Goal: Information Seeking & Learning: Compare options

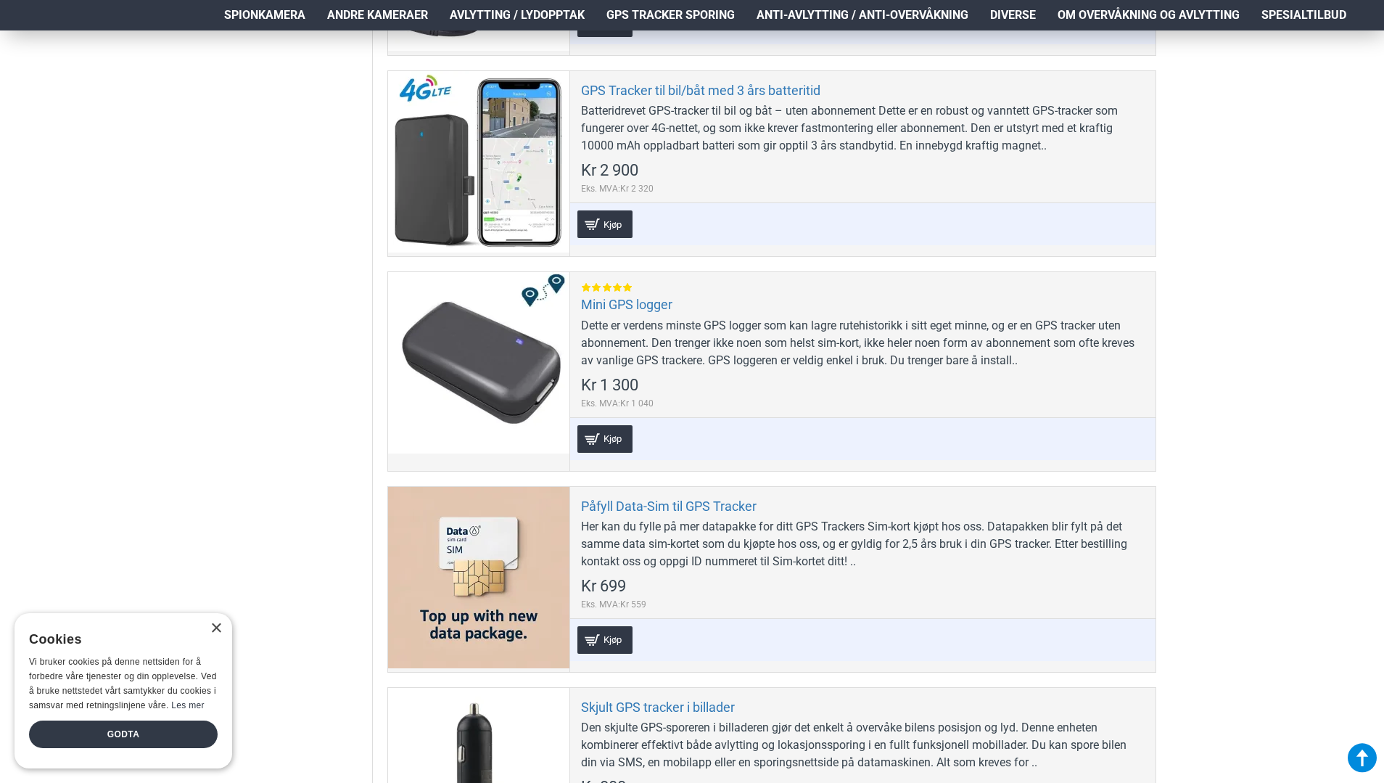
scroll to position [870, 0]
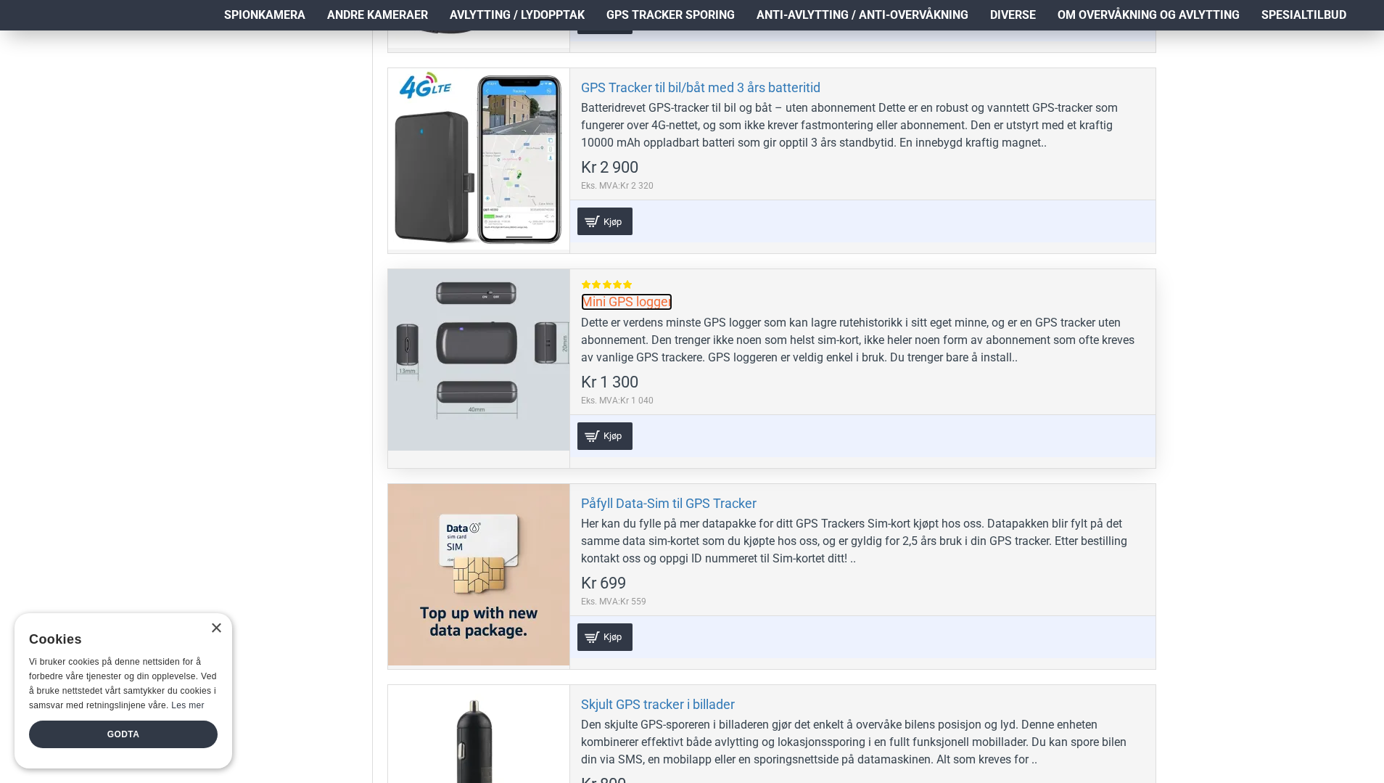
click at [649, 293] on link "Mini GPS logger" at bounding box center [626, 301] width 91 height 17
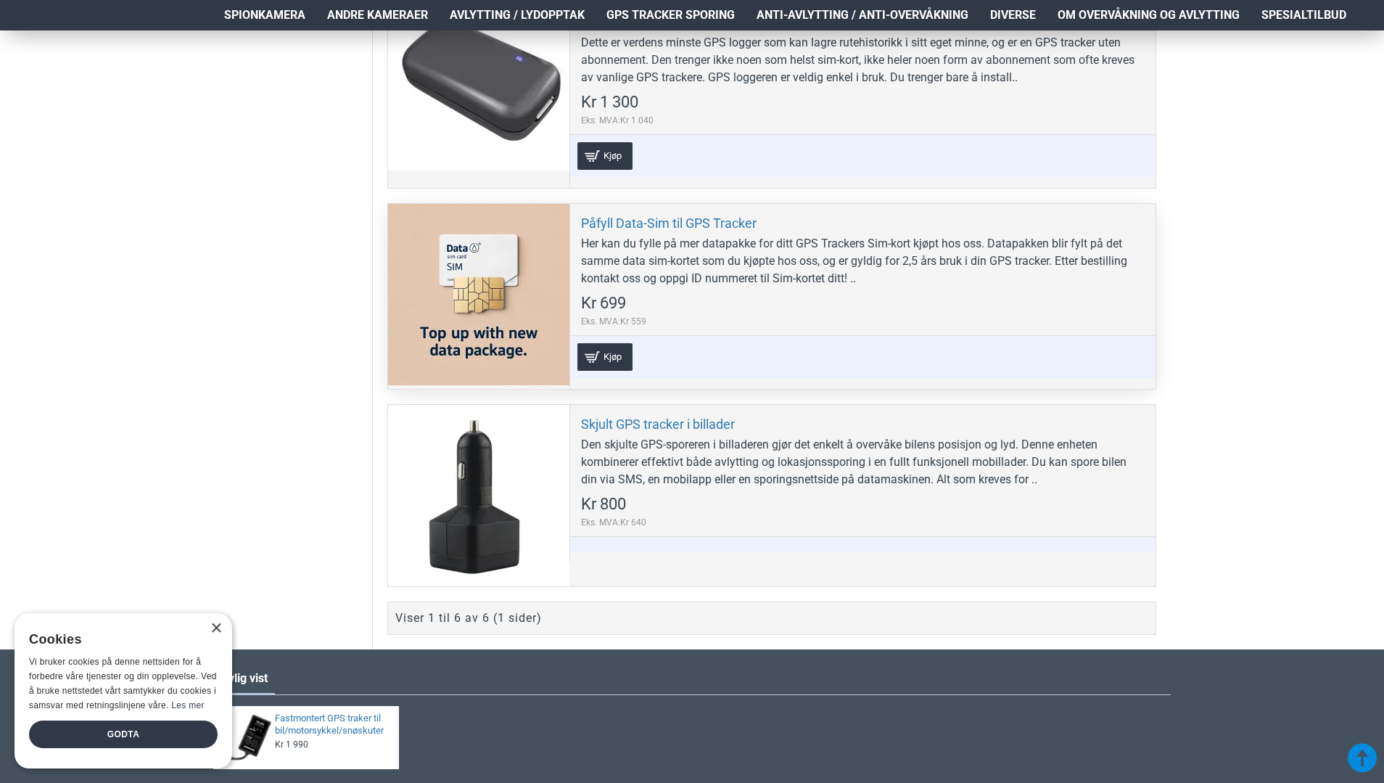
scroll to position [1160, 0]
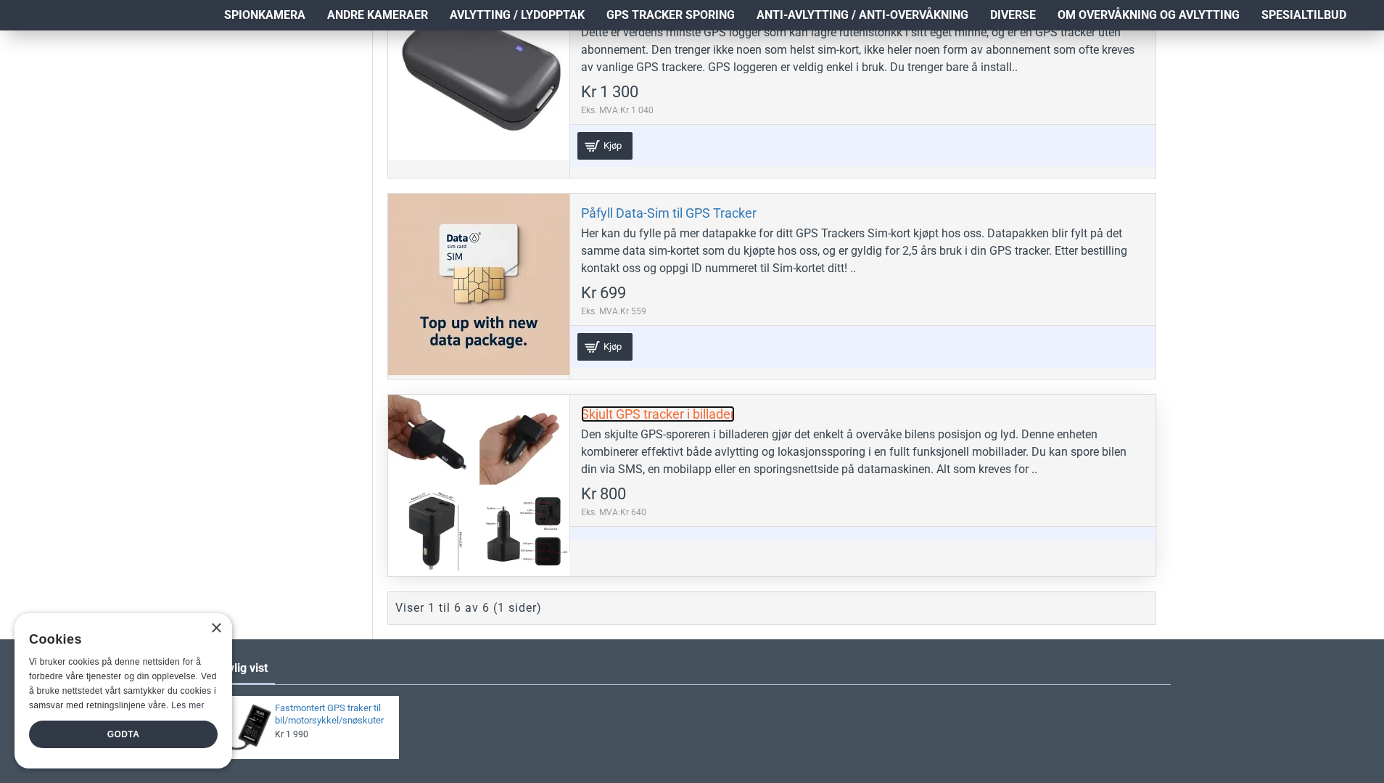
click at [695, 409] on link "Skjult GPS tracker i billader" at bounding box center [658, 413] width 154 height 17
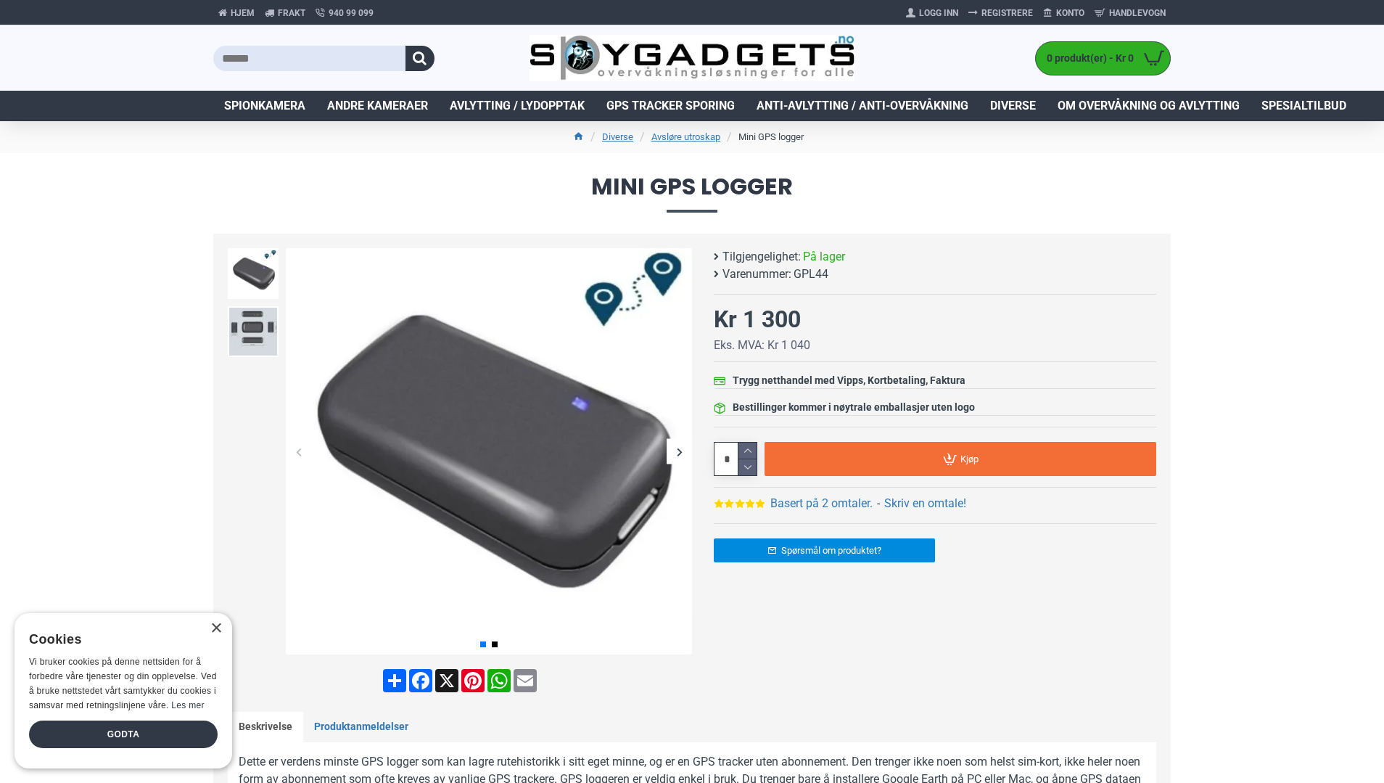
click at [297, 450] on div "Previous slide" at bounding box center [298, 451] width 25 height 25
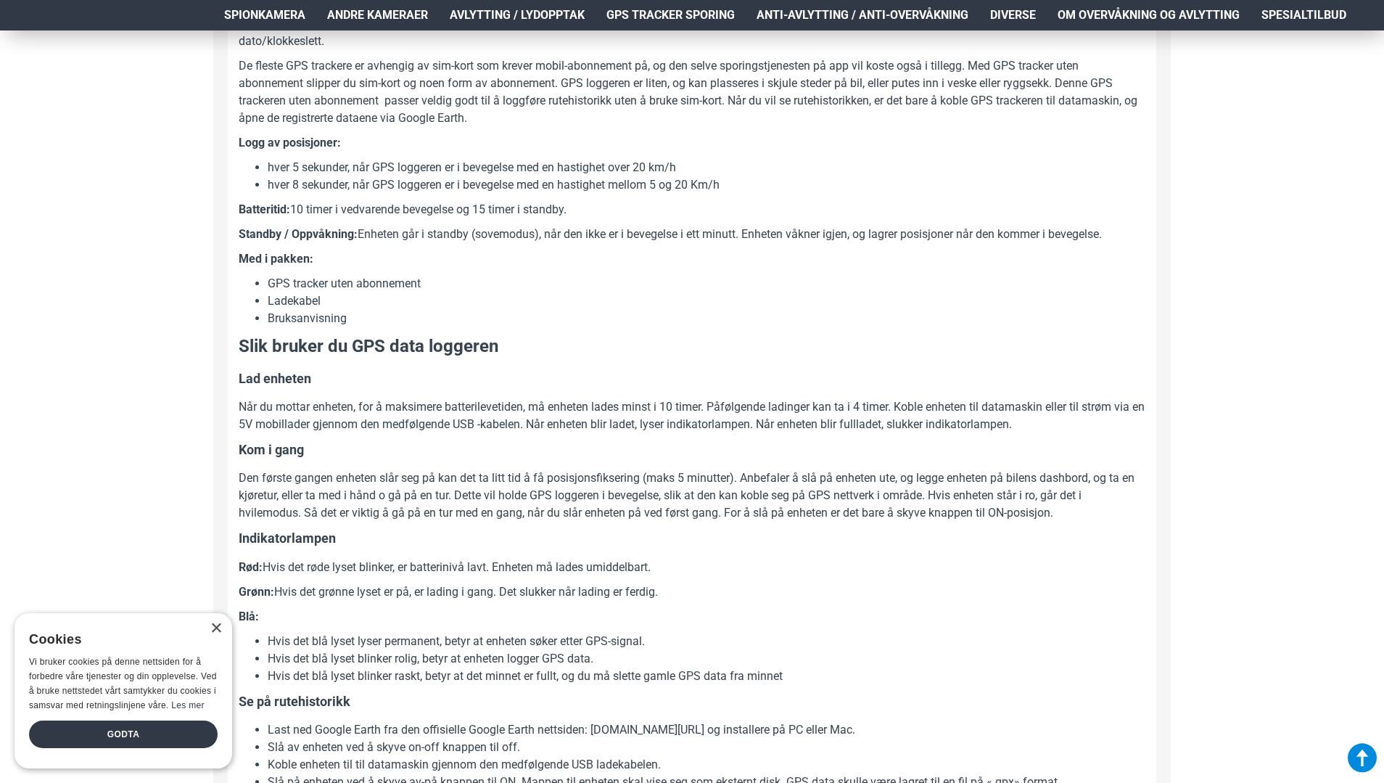
scroll to position [798, 0]
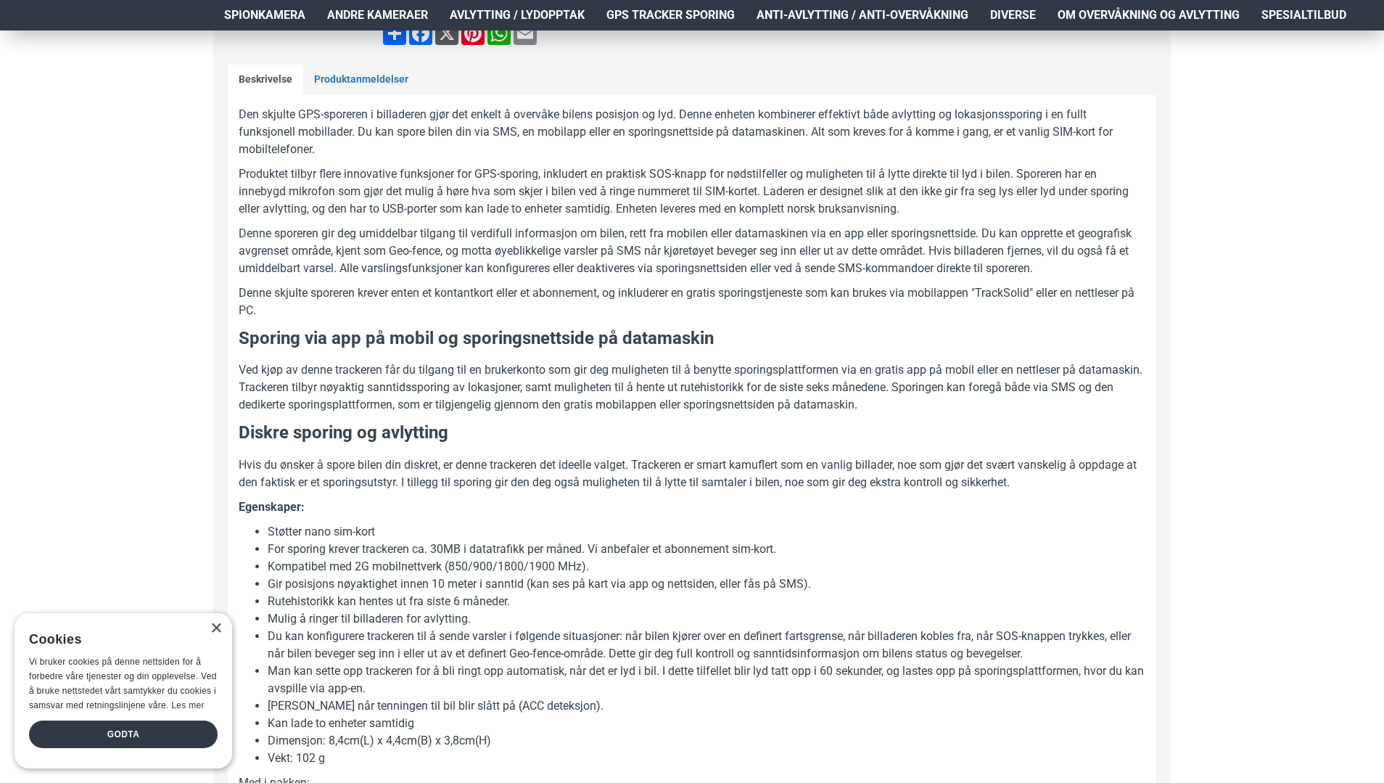
scroll to position [363, 0]
